Goal: Task Accomplishment & Management: Manage account settings

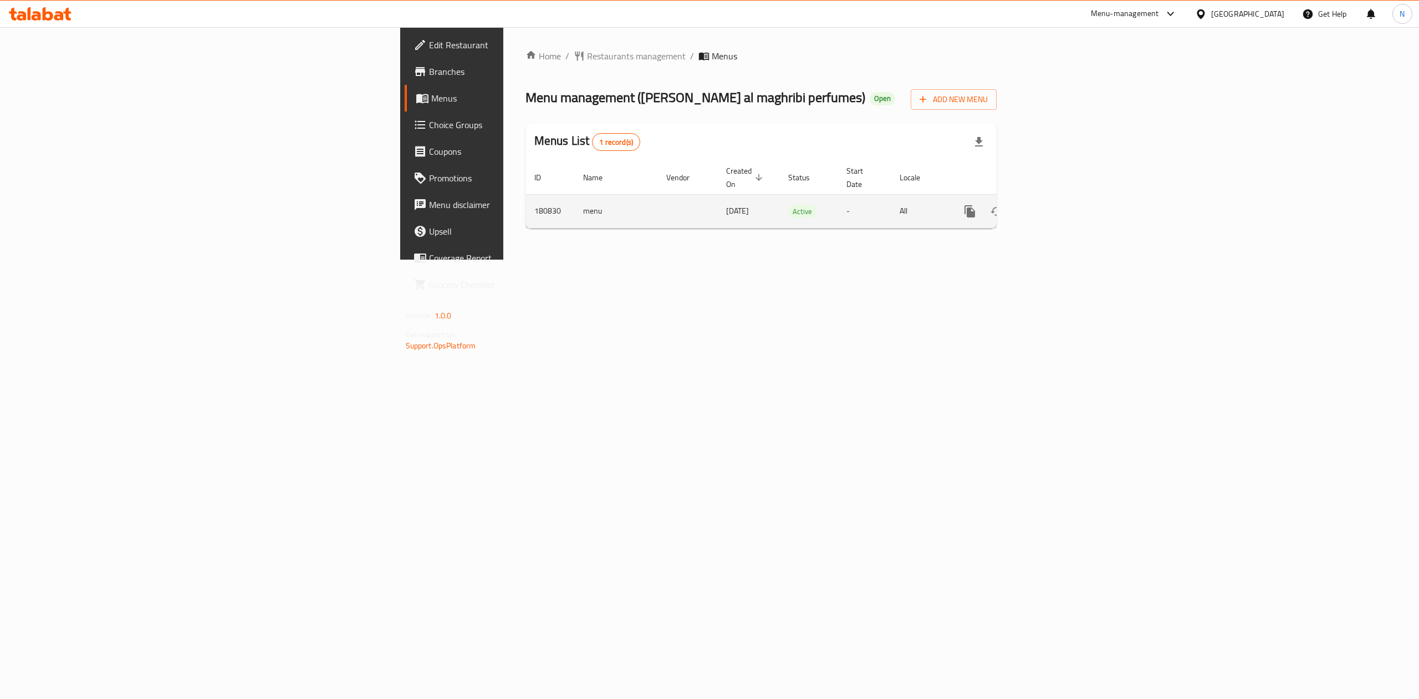
click at [1057, 205] on icon "enhanced table" at bounding box center [1050, 211] width 13 height 13
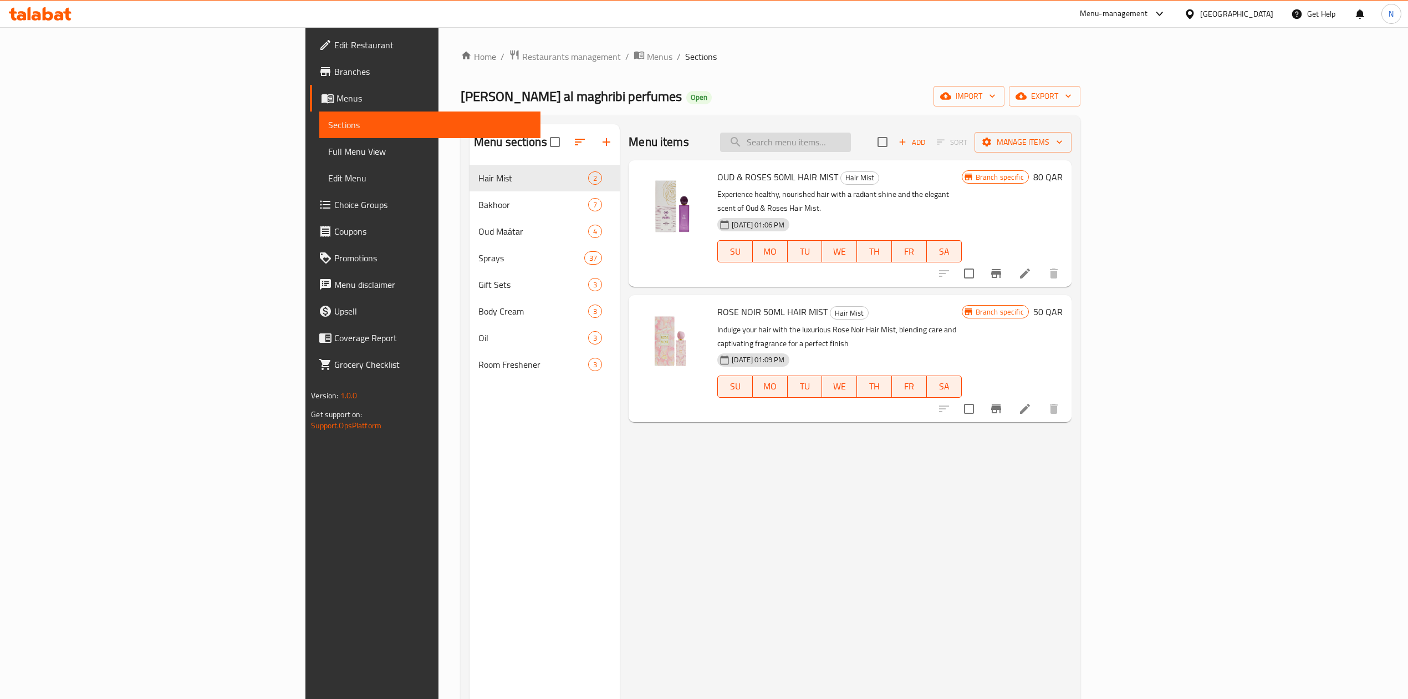
click at [851, 139] on input "search" at bounding box center [785, 142] width 131 height 19
paste input "oud and roses"
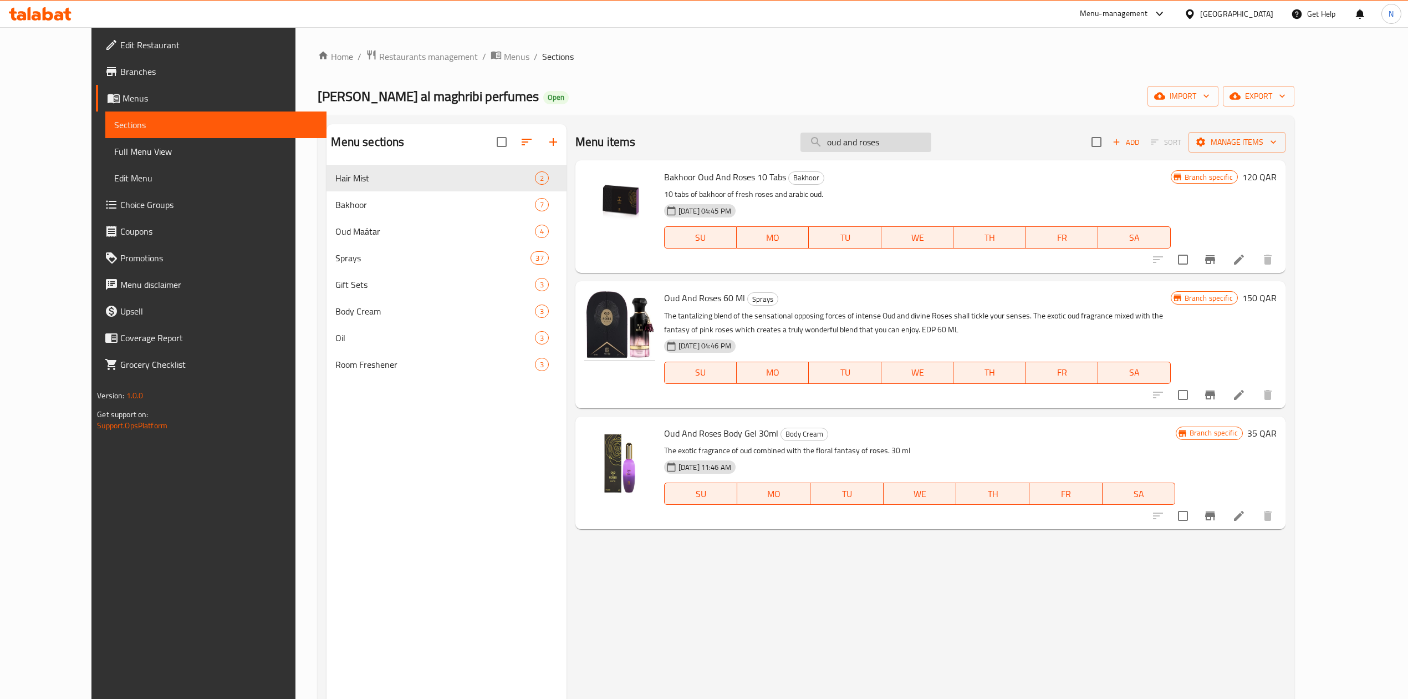
click at [912, 145] on input "oud and roses" at bounding box center [866, 142] width 131 height 19
paste input "OUD & ROSES 50ML HAIR MIST"
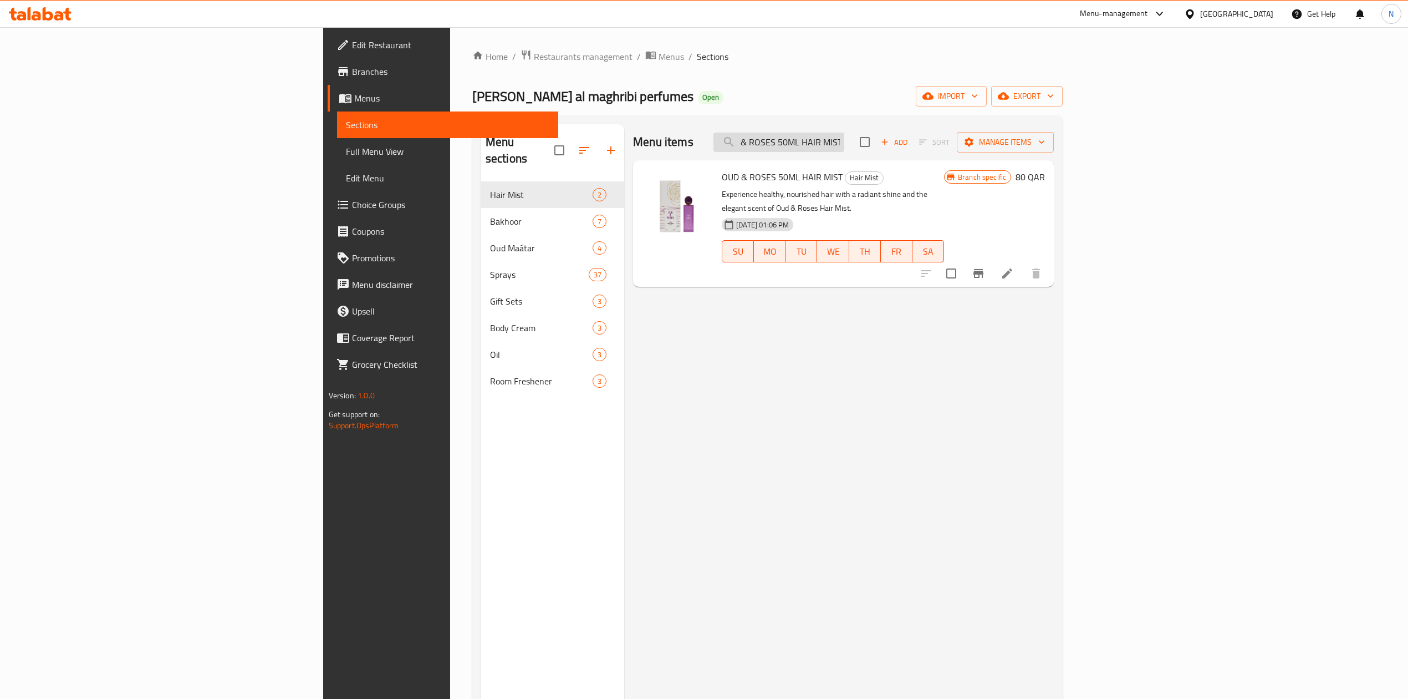
click at [844, 150] on input "OUD & ROSES 50ML HAIR MIST" at bounding box center [779, 142] width 131 height 19
click at [844, 145] on input "OUD & ROSES 50ML HAIR MIST" at bounding box center [779, 142] width 131 height 19
drag, startPoint x: 900, startPoint y: 146, endPoint x: 980, endPoint y: 145, distance: 79.9
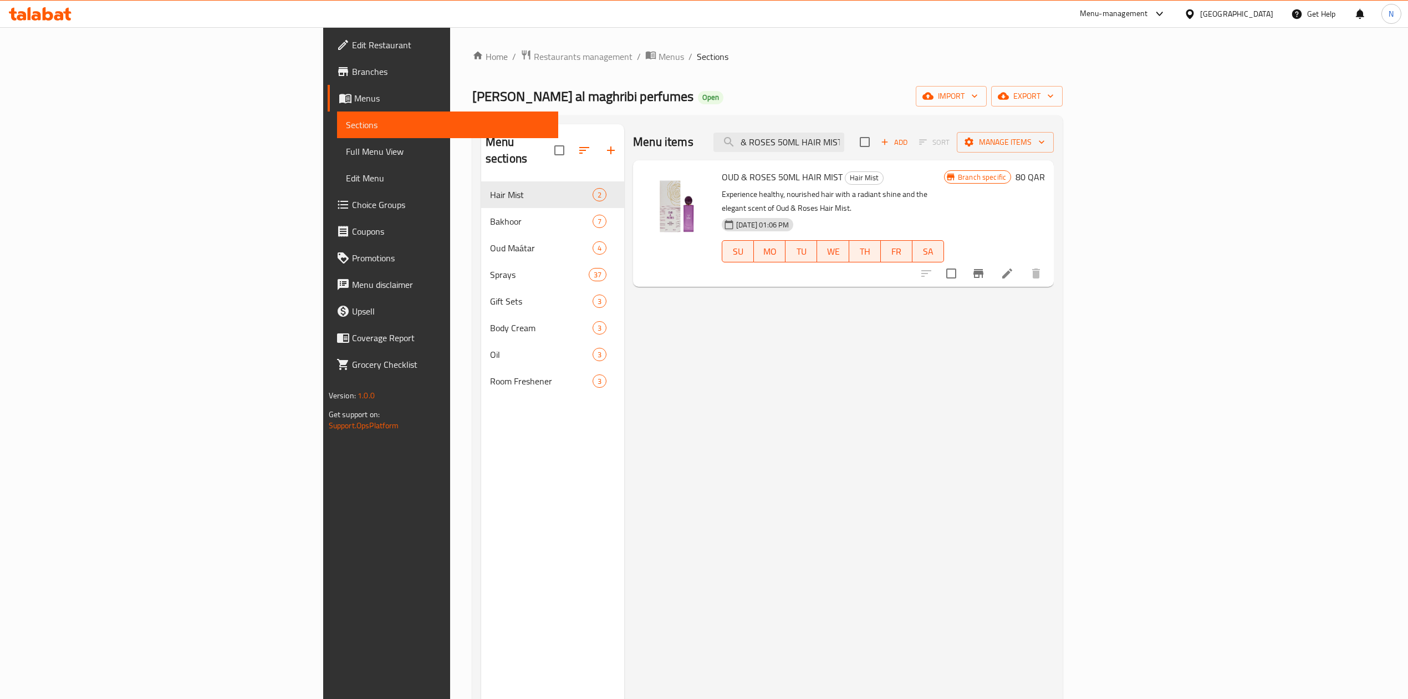
click at [980, 145] on div "Menu items OUD & ROSES 50ML HAIR MIST Add Sort Manage items" at bounding box center [843, 142] width 421 height 36
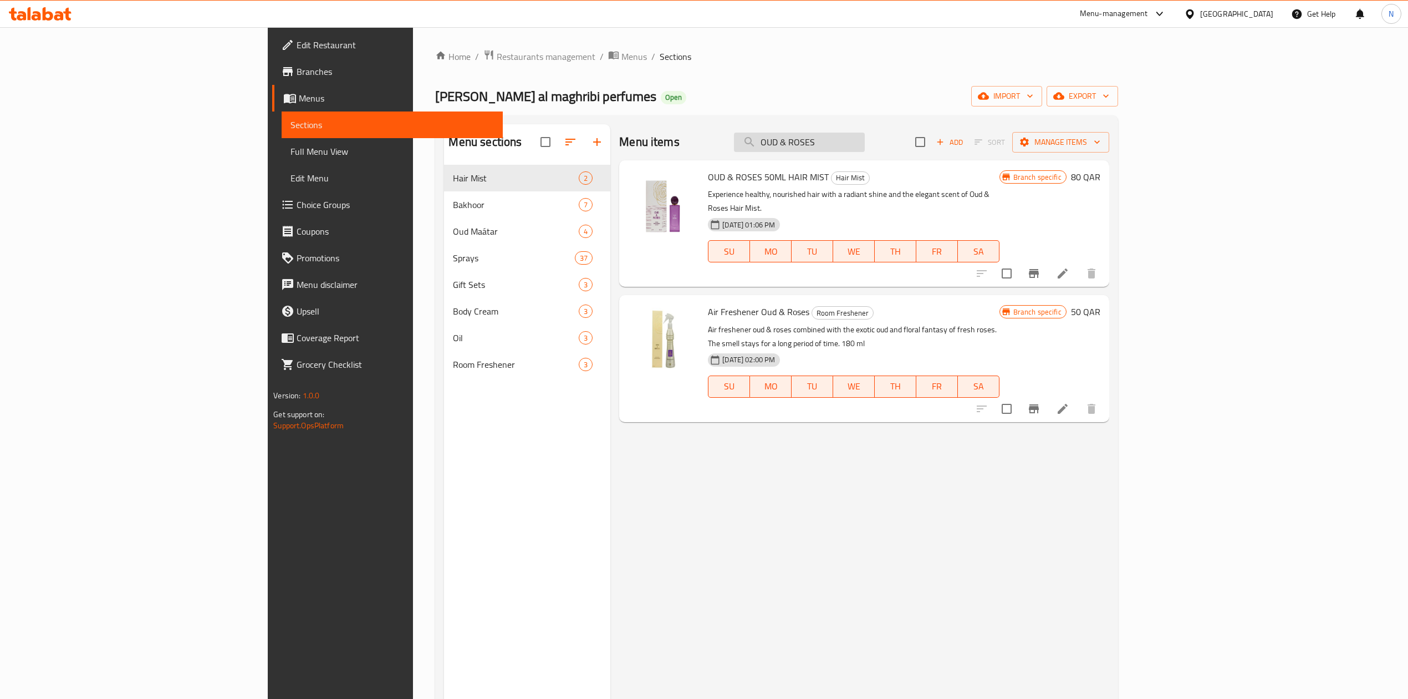
click at [865, 143] on input "OUD & ROSES" at bounding box center [799, 142] width 131 height 19
paste input "oud and roses"
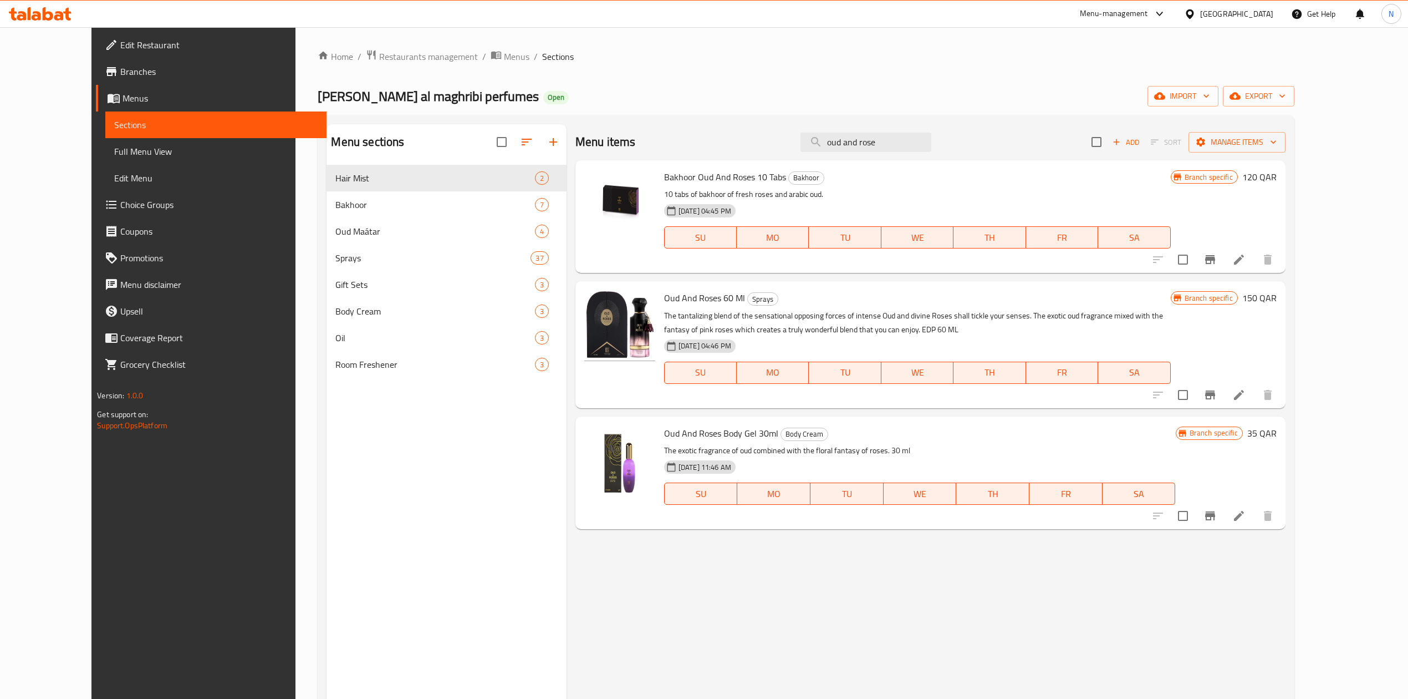
type input "oud and rose"
click at [697, 298] on span "Oud And Roses 60 Ml" at bounding box center [704, 297] width 81 height 17
copy h6 "Oud And Roses 60 Ml"
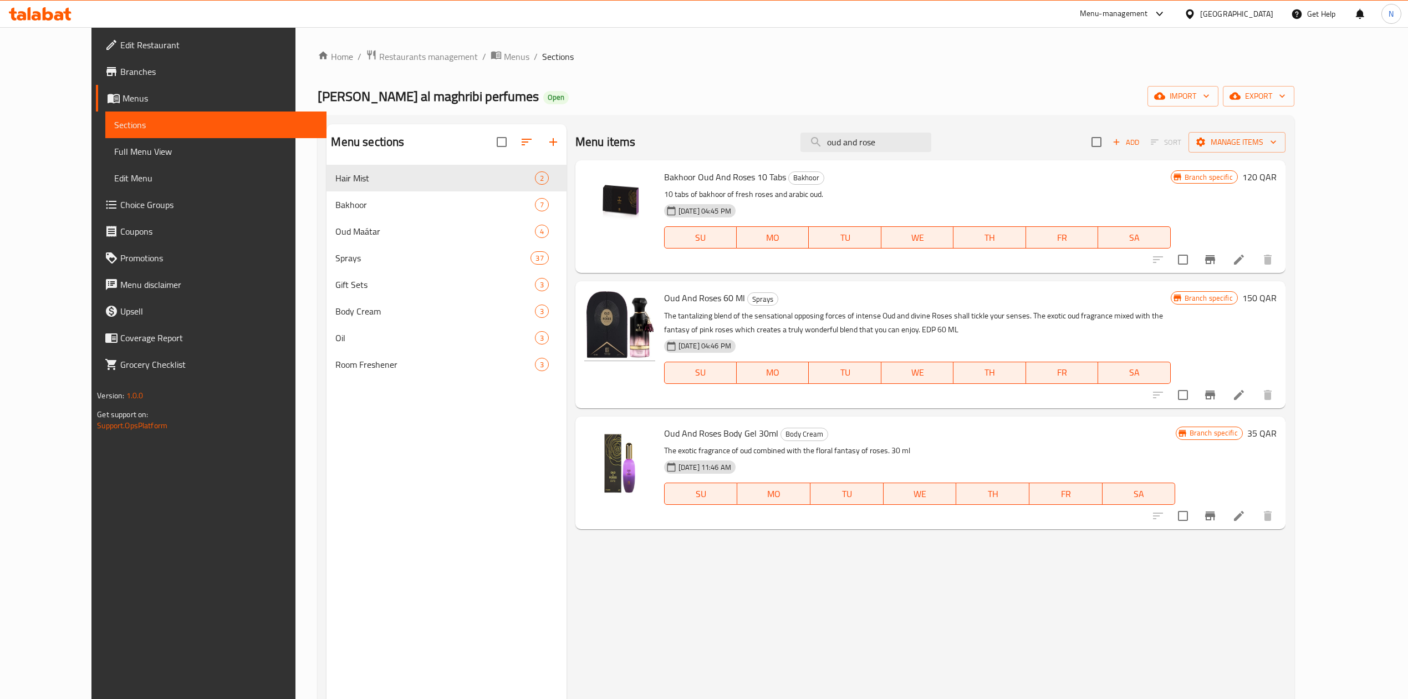
click at [1271, 14] on div "Qatar" at bounding box center [1236, 14] width 73 height 12
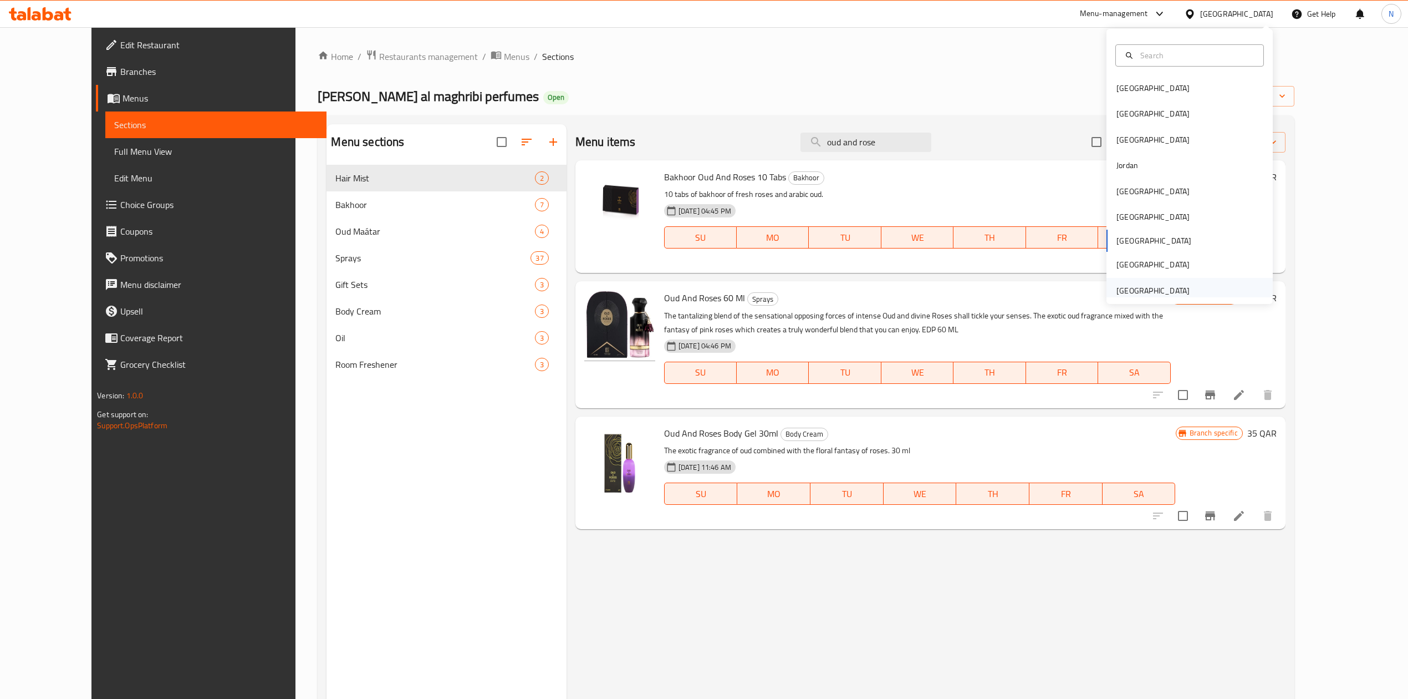
click at [1192, 291] on div "United Arab Emirates" at bounding box center [1190, 291] width 166 height 26
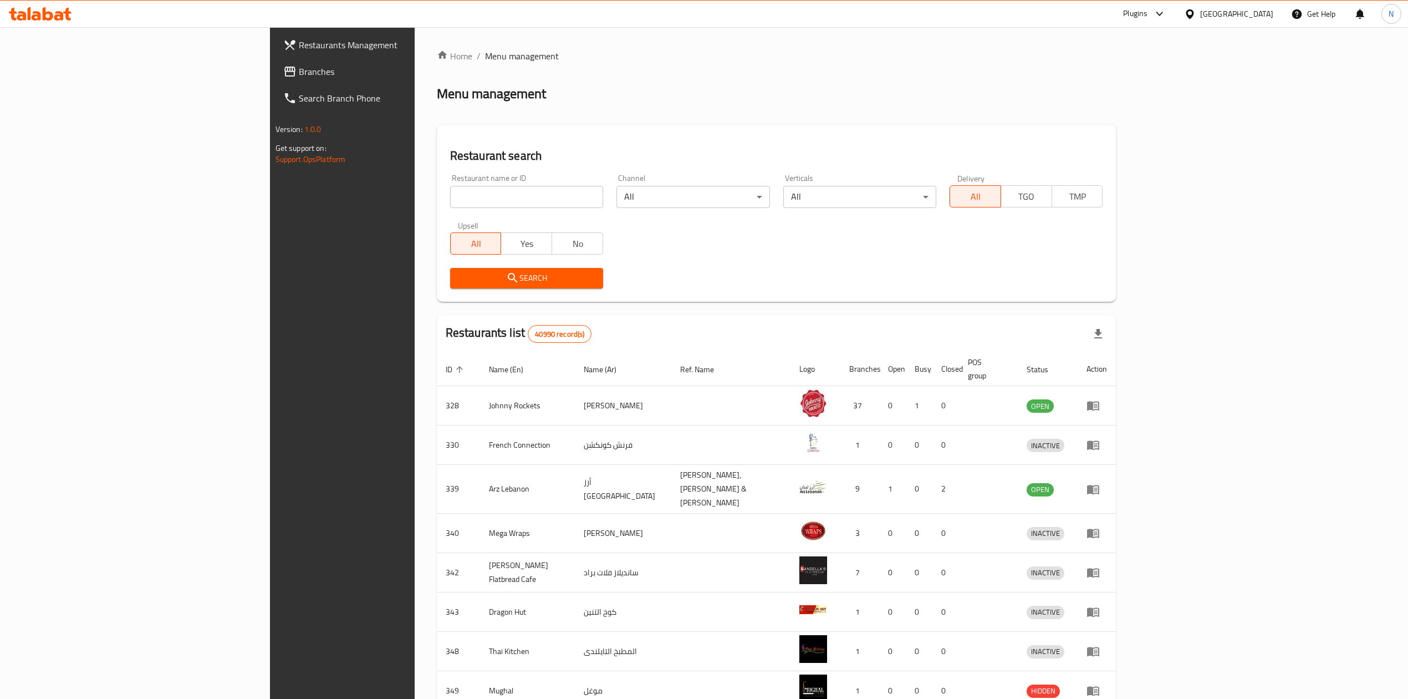
click at [299, 74] on span "Branches" at bounding box center [397, 71] width 197 height 13
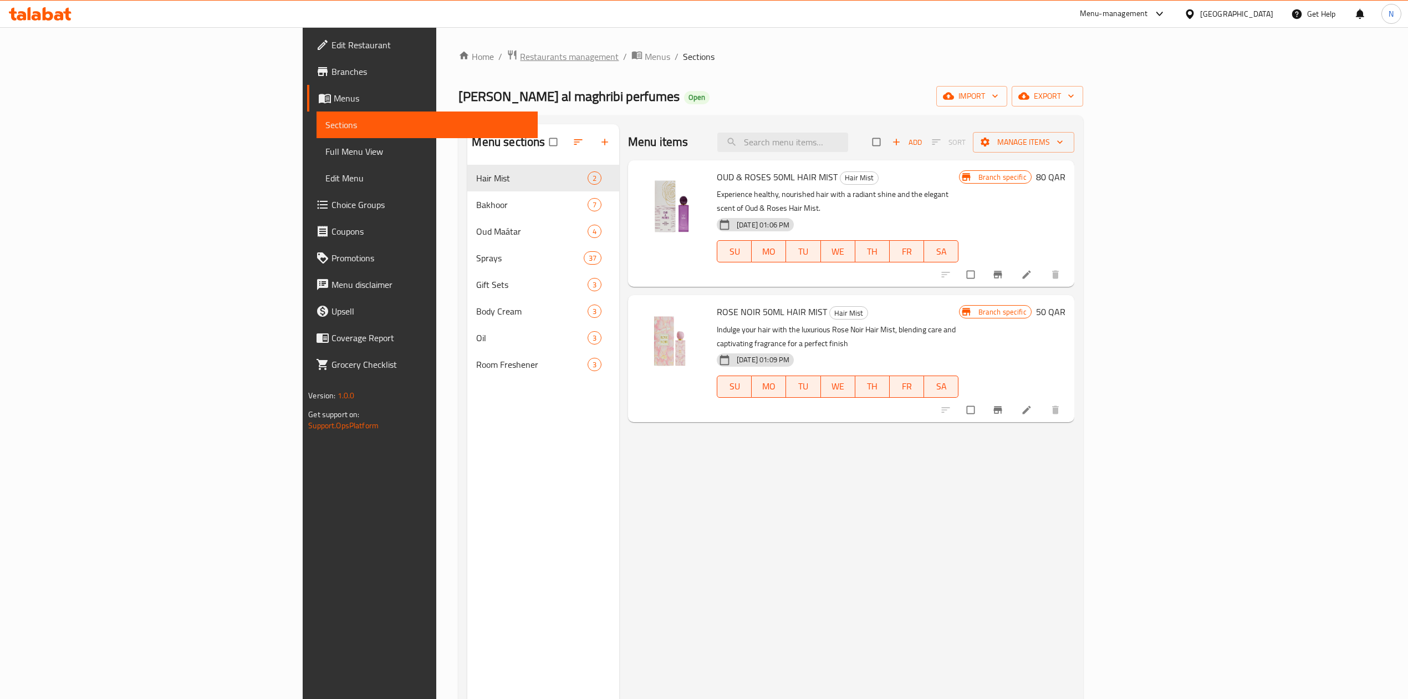
click at [520, 56] on span "Restaurants management" at bounding box center [569, 56] width 99 height 13
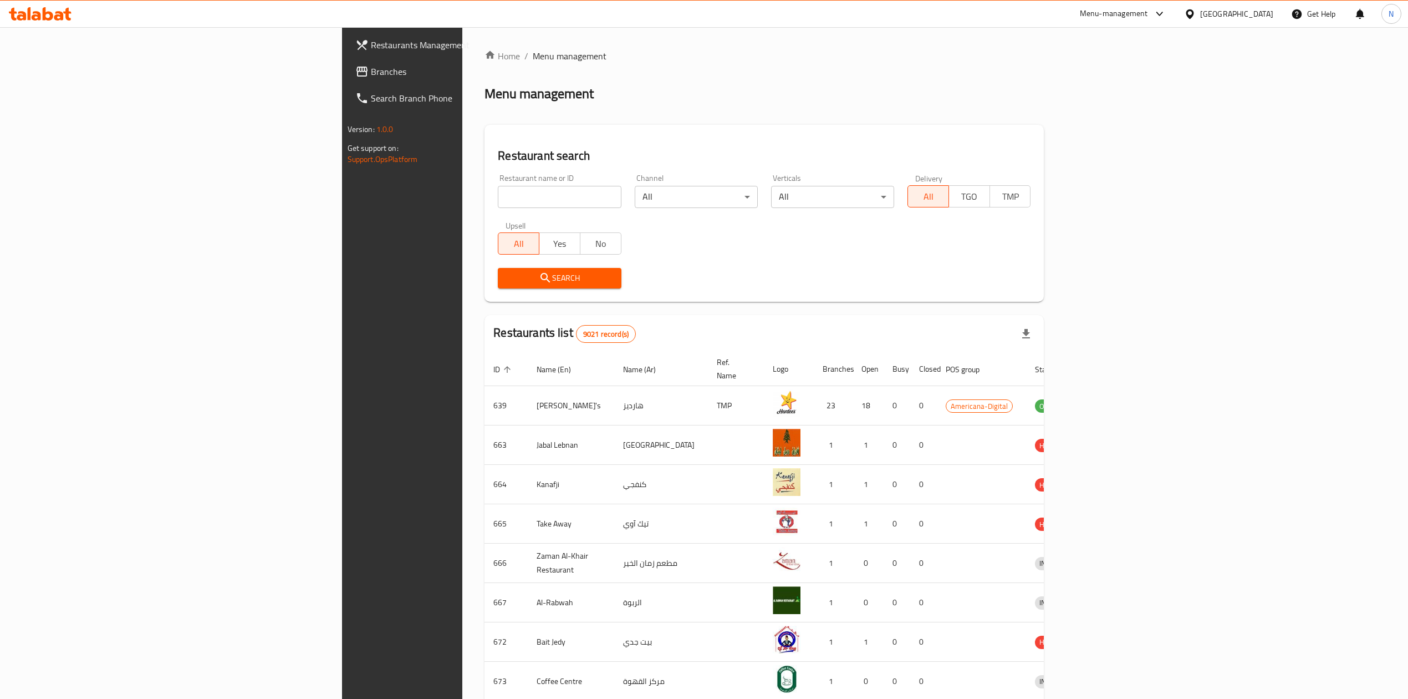
click at [498, 193] on input "search" at bounding box center [559, 197] width 123 height 22
paste input "619109"
type input "619109"
click button "Search" at bounding box center [559, 278] width 123 height 21
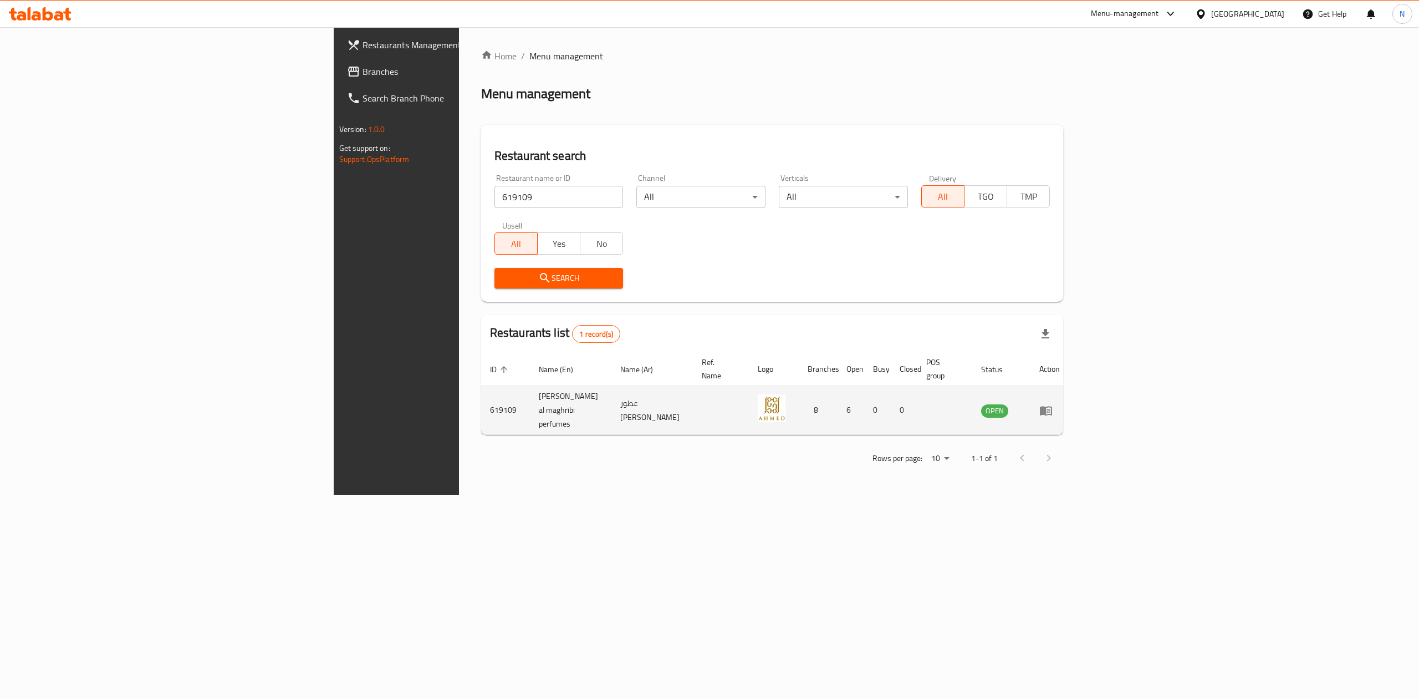
click at [1053, 404] on icon "enhanced table" at bounding box center [1046, 410] width 13 height 13
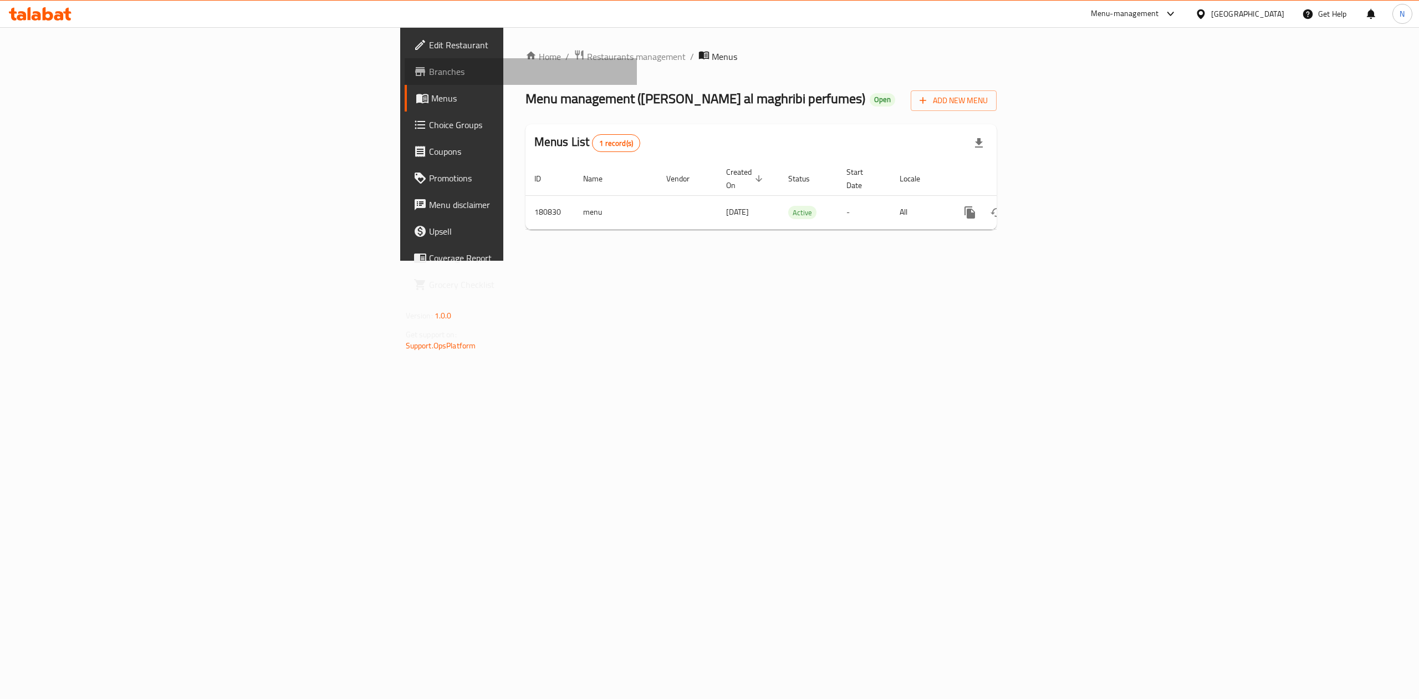
click at [429, 73] on span "Branches" at bounding box center [529, 71] width 200 height 13
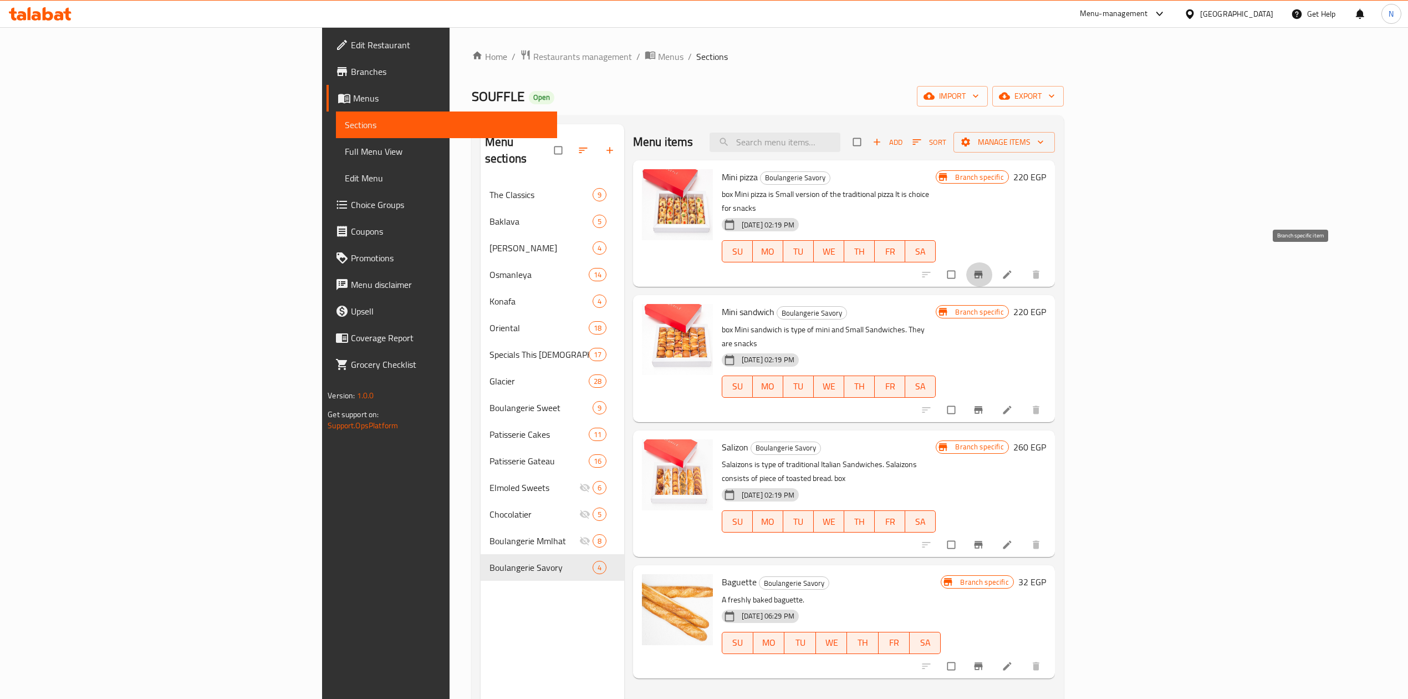
click at [993, 264] on button "Branch-specific-item" at bounding box center [979, 274] width 27 height 24
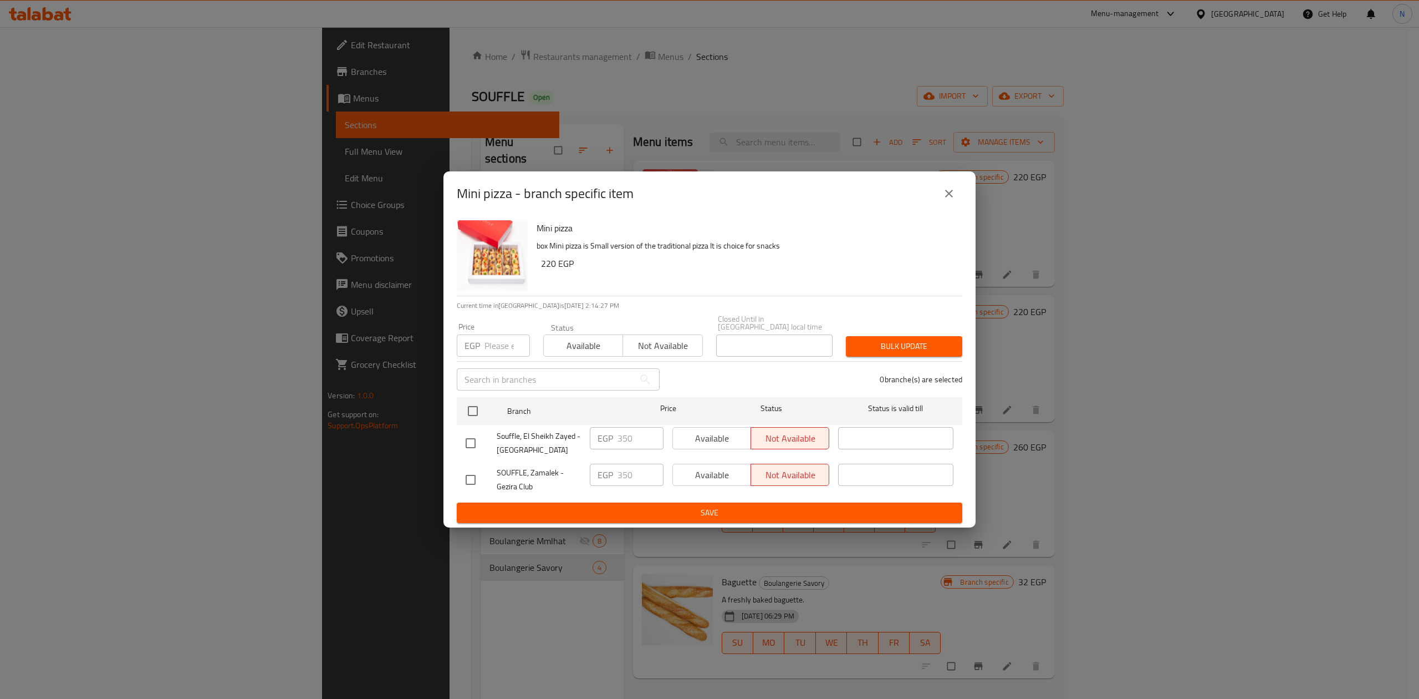
click at [1256, 249] on div "Mini pizza - branch specific item Mini pizza box Mini pizza is Small version of…" at bounding box center [709, 349] width 1419 height 699
click at [939, 198] on button "close" at bounding box center [949, 193] width 27 height 27
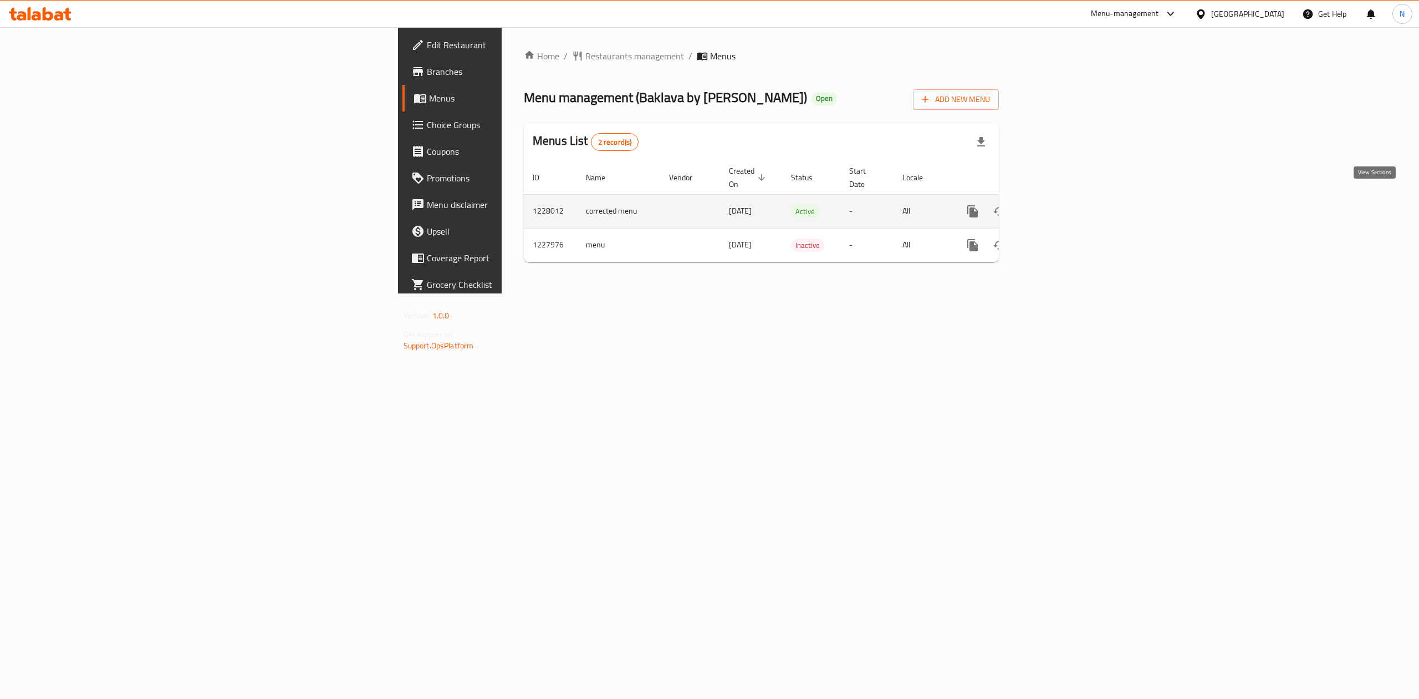
click at [1060, 205] on icon "enhanced table" at bounding box center [1052, 211] width 13 height 13
